Goal: Information Seeking & Learning: Learn about a topic

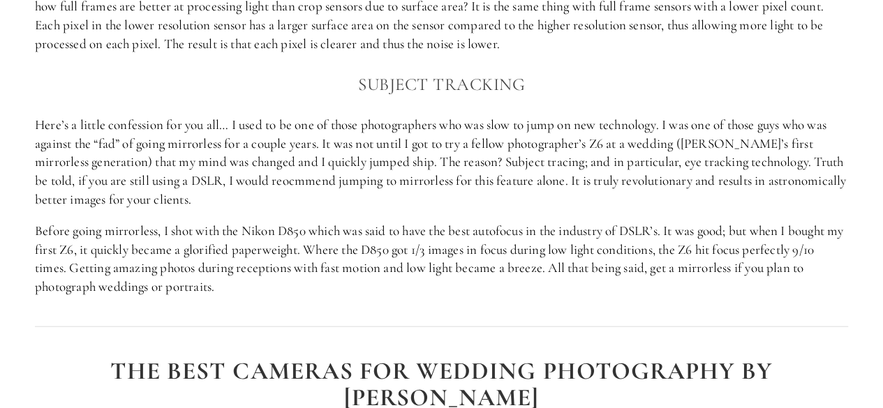
scroll to position [1425, 0]
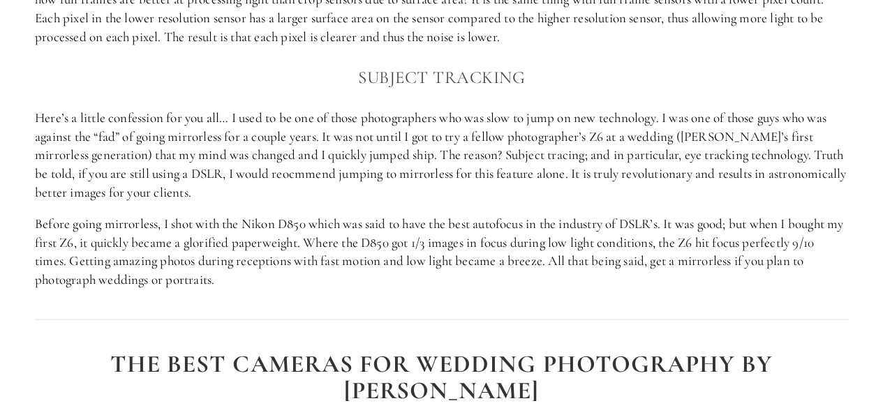
click at [581, 178] on p "Here’s a little confession for you all… I used to be one of those photographers…" at bounding box center [441, 155] width 813 height 93
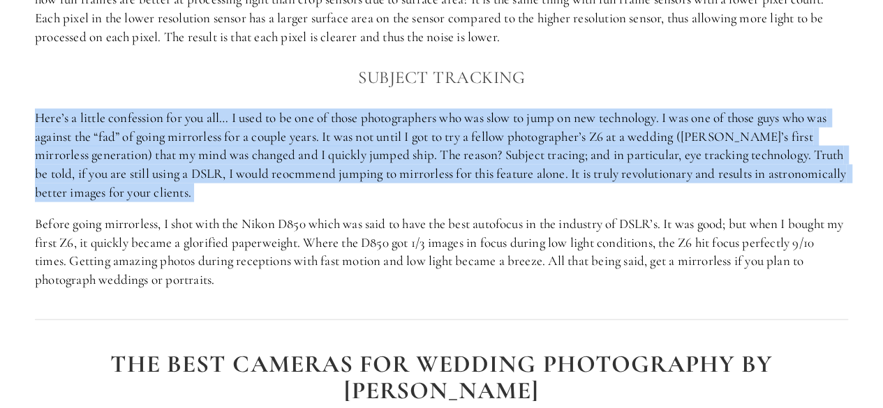
click at [581, 178] on p "Here’s a little confession for you all… I used to be one of those photographers…" at bounding box center [441, 155] width 813 height 93
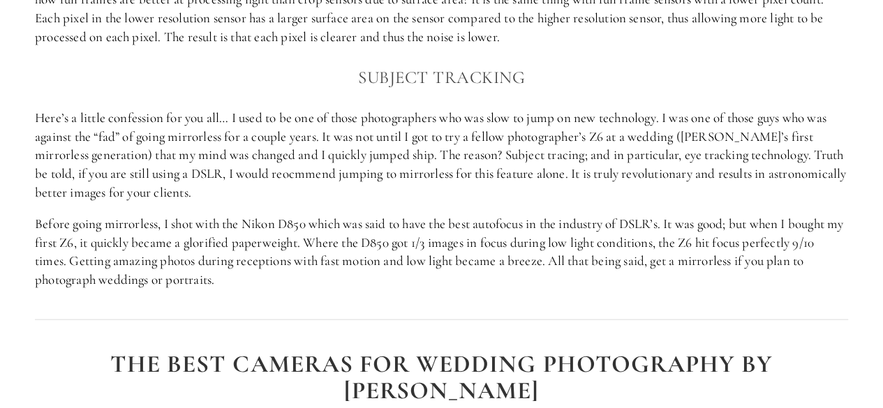
click at [581, 178] on p "Here’s a little confession for you all… I used to be one of those photographers…" at bounding box center [441, 155] width 813 height 93
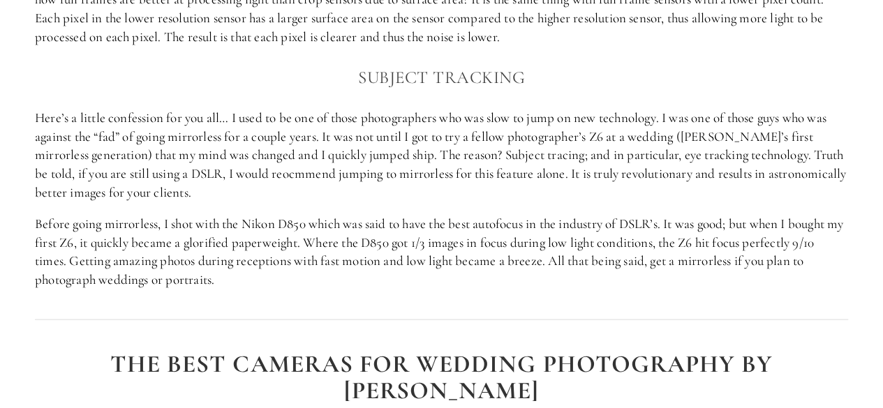
click at [307, 223] on p "Before going mirrorless, I shot with the Nikon D850 which was said to have the …" at bounding box center [441, 252] width 813 height 74
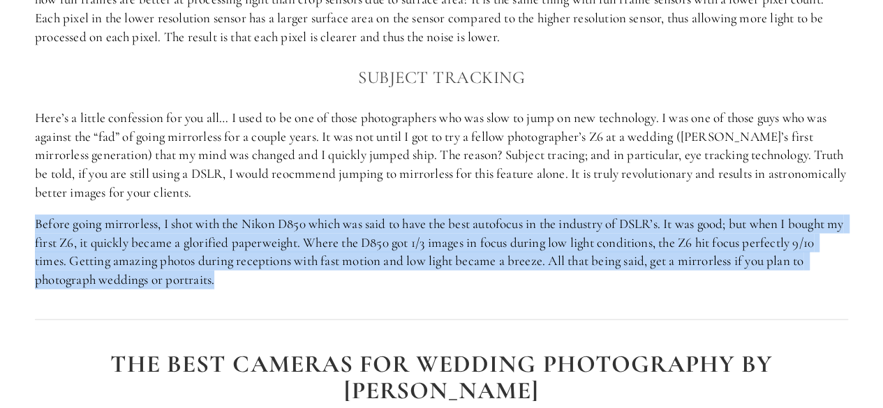
click at [307, 223] on p "Before going mirrorless, I shot with the Nikon D850 which was said to have the …" at bounding box center [441, 252] width 813 height 74
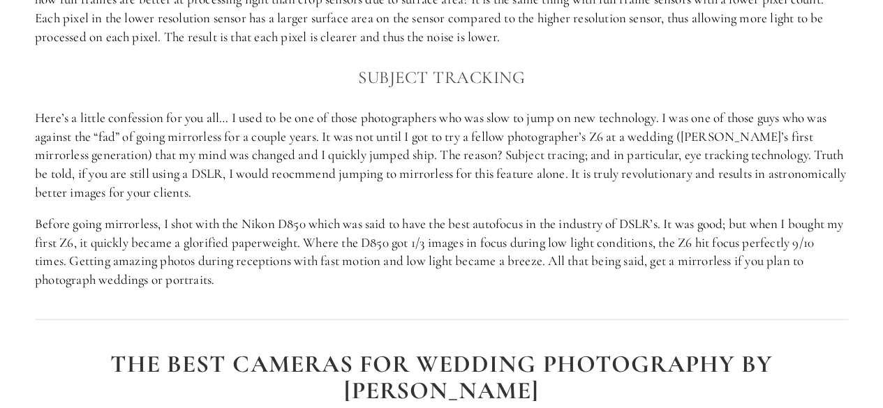
click at [307, 223] on p "Before going mirrorless, I shot with the Nikon D850 which was said to have the …" at bounding box center [441, 252] width 813 height 74
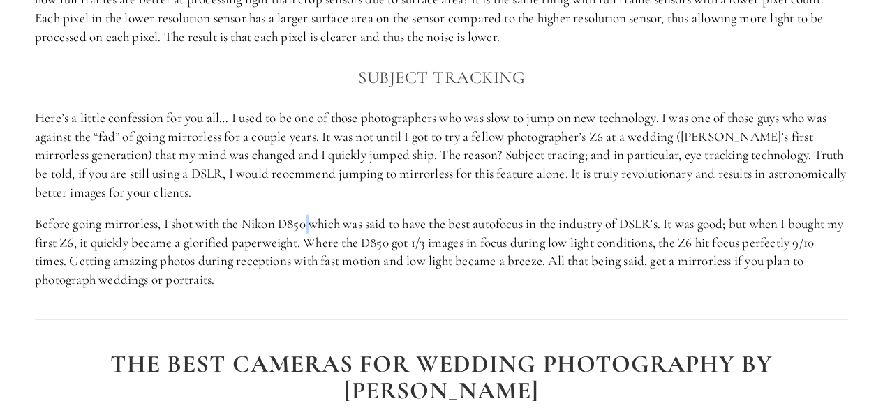
click at [307, 223] on p "Before going mirrorless, I shot with the Nikon D850 which was said to have the …" at bounding box center [441, 252] width 813 height 74
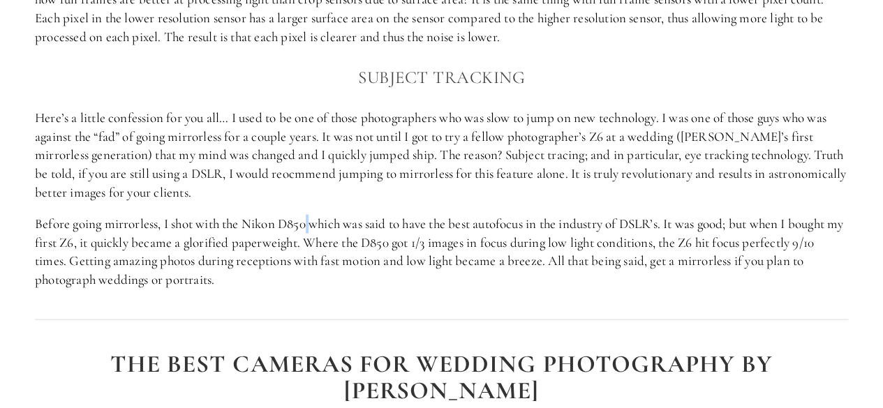
click at [307, 223] on p "Before going mirrorless, I shot with the Nikon D850 which was said to have the …" at bounding box center [441, 252] width 813 height 74
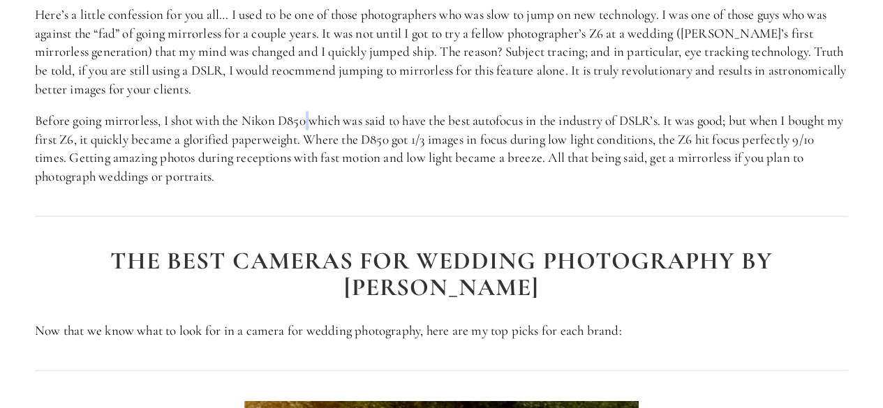
scroll to position [1531, 0]
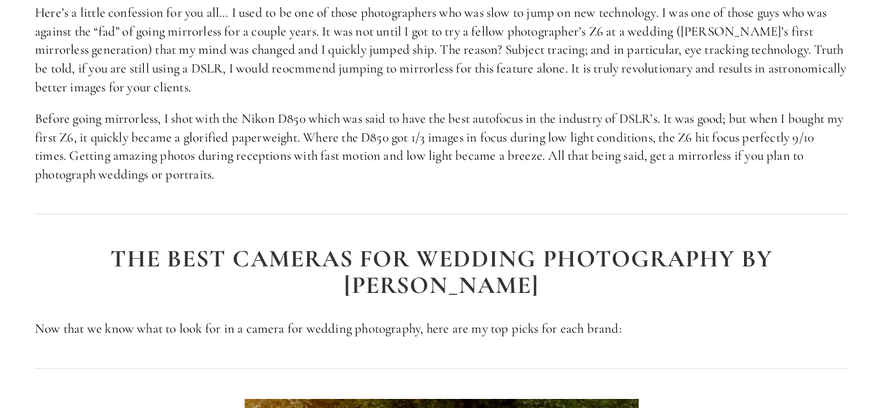
click at [231, 170] on p "Before going mirrorless, I shot with the Nikon D850 which was said to have the …" at bounding box center [441, 147] width 813 height 74
click at [214, 172] on p "Before going mirrorless, I shot with the Nikon D850 which was said to have the …" at bounding box center [441, 147] width 813 height 74
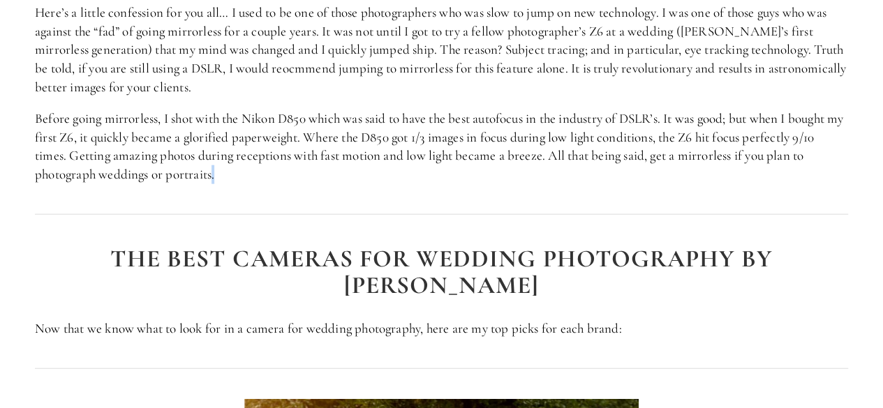
click at [214, 172] on p "Before going mirrorless, I shot with the Nikon D850 which was said to have the …" at bounding box center [441, 147] width 813 height 74
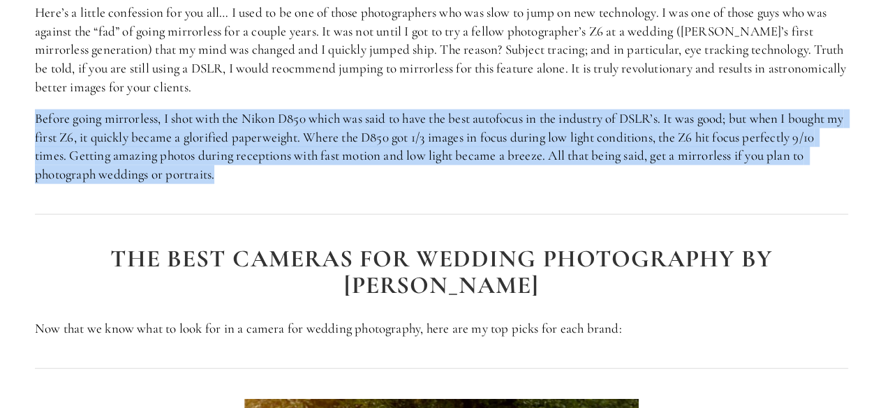
click at [214, 172] on p "Before going mirrorless, I shot with the Nikon D850 which was said to have the …" at bounding box center [441, 147] width 813 height 74
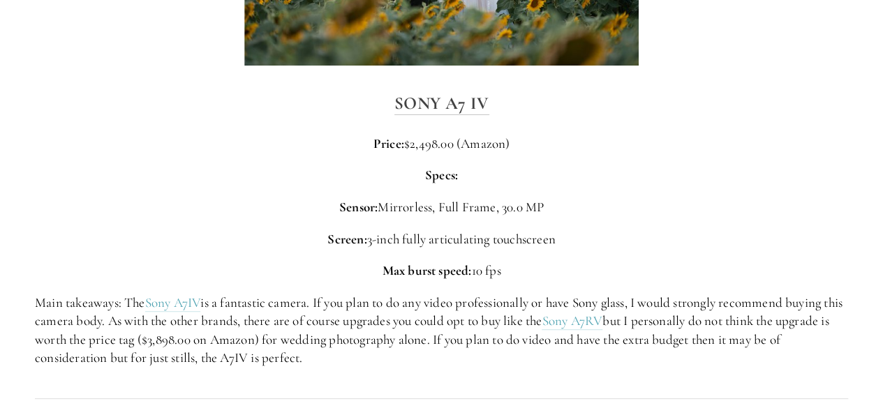
scroll to position [2766, 0]
click at [243, 293] on p "Main takeaways: The Sony A7IV is a fantastic camera. If you plan to do any vide…" at bounding box center [441, 330] width 813 height 74
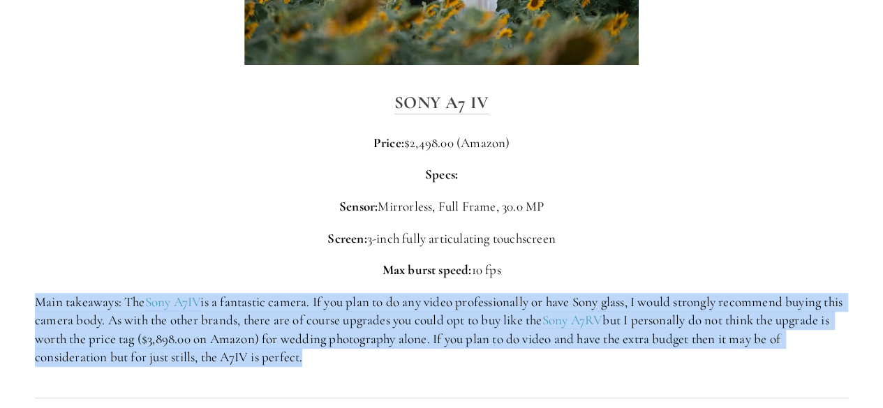
click at [243, 293] on p "Main takeaways: The Sony A7IV is a fantastic camera. If you plan to do any vide…" at bounding box center [441, 330] width 813 height 74
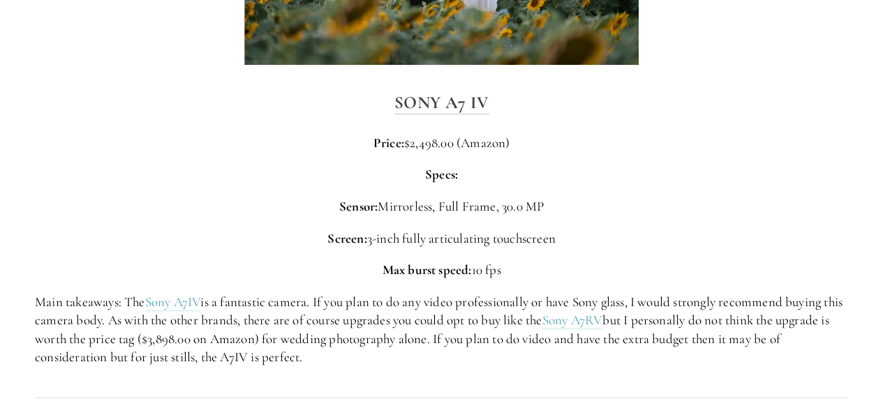
click at [243, 293] on p "Main takeaways: The Sony A7IV is a fantastic camera. If you plan to do any vide…" at bounding box center [441, 330] width 813 height 74
click at [252, 293] on p "Main takeaways: The Sony A7IV is a fantastic camera. If you plan to do any vide…" at bounding box center [441, 330] width 813 height 74
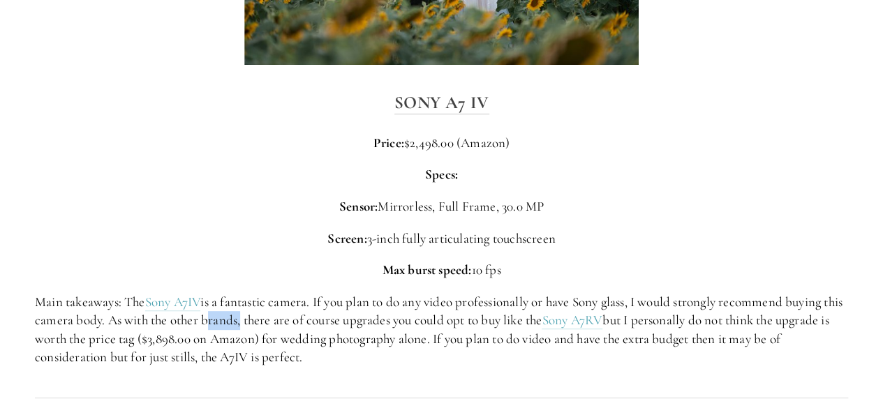
click at [252, 293] on p "Main takeaways: The Sony A7IV is a fantastic camera. If you plan to do any vide…" at bounding box center [441, 330] width 813 height 74
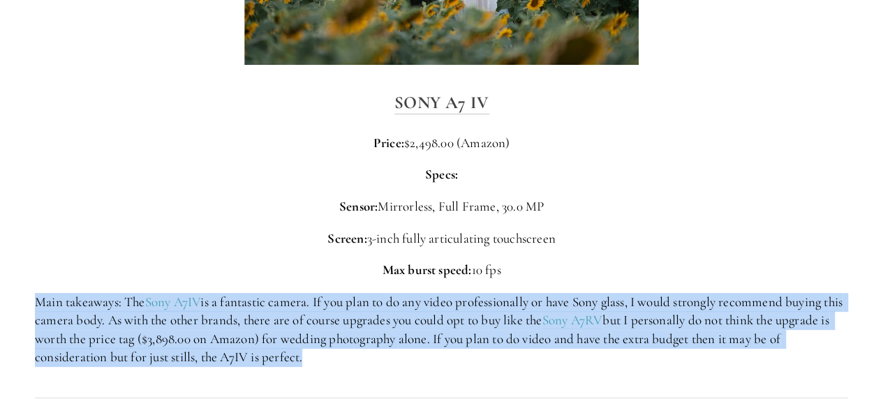
click at [252, 293] on p "Main takeaways: The Sony A7IV is a fantastic camera. If you plan to do any vide…" at bounding box center [441, 330] width 813 height 74
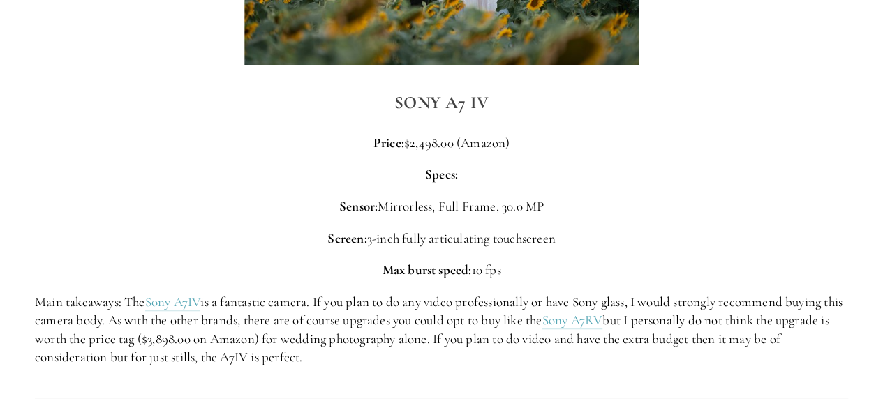
click at [252, 293] on p "Main takeaways: The Sony A7IV is a fantastic camera. If you plan to do any vide…" at bounding box center [441, 330] width 813 height 74
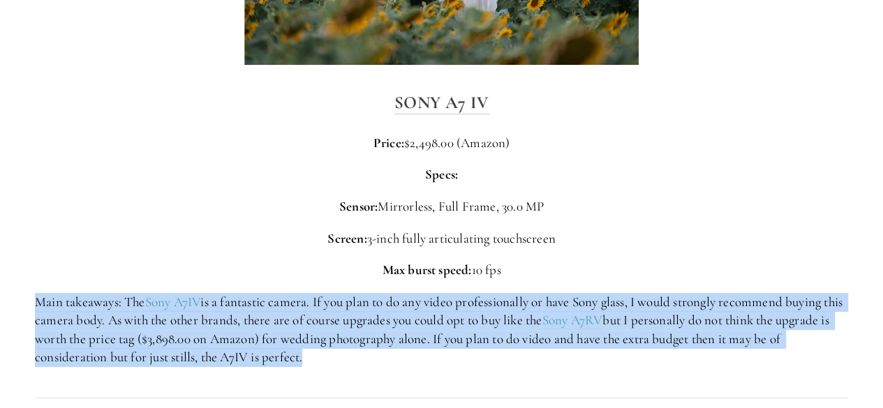
click at [252, 293] on p "Main takeaways: The Sony A7IV is a fantastic camera. If you plan to do any vide…" at bounding box center [441, 330] width 813 height 74
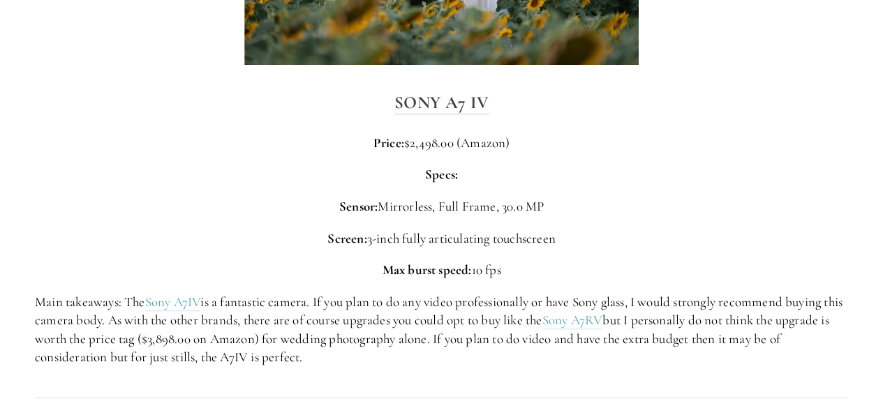
click at [252, 293] on p "Main takeaways: The Sony A7IV is a fantastic camera. If you plan to do any vide…" at bounding box center [441, 330] width 813 height 74
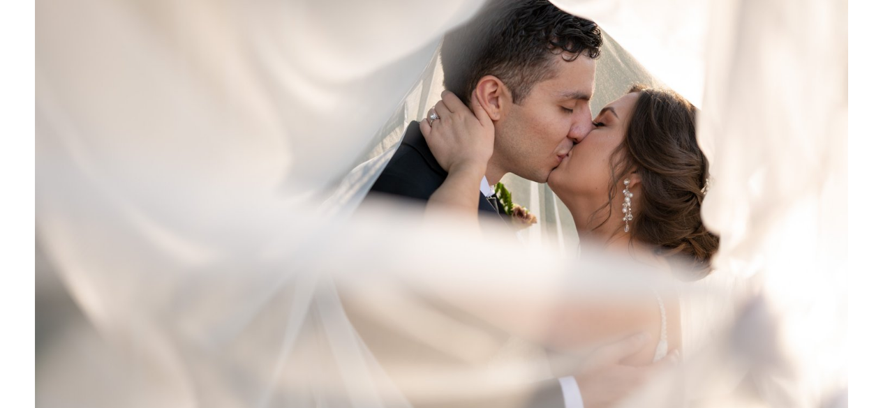
scroll to position [0, 0]
